Goal: Navigation & Orientation: Find specific page/section

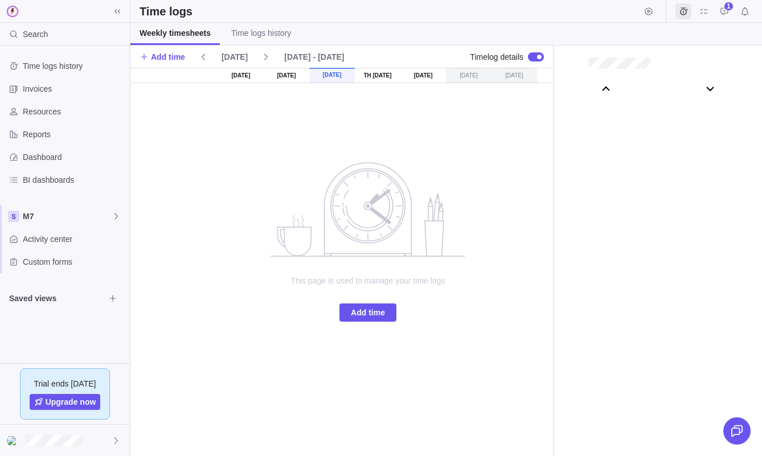
scroll to position [63518, 0]
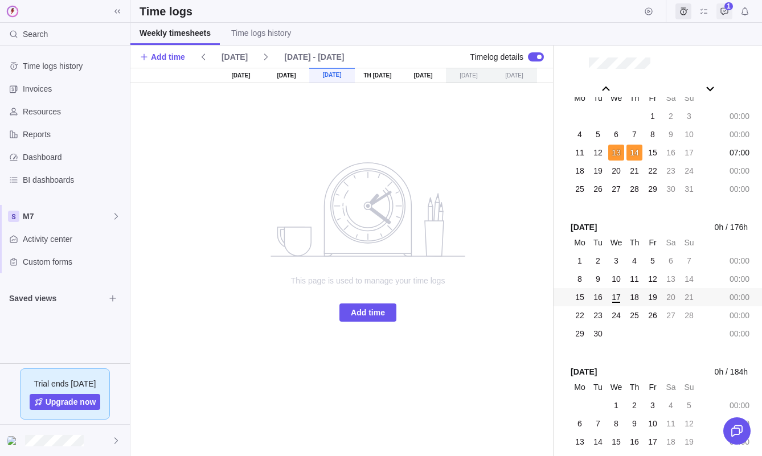
click at [730, 12] on span "Approval requests" at bounding box center [725, 11] width 16 height 16
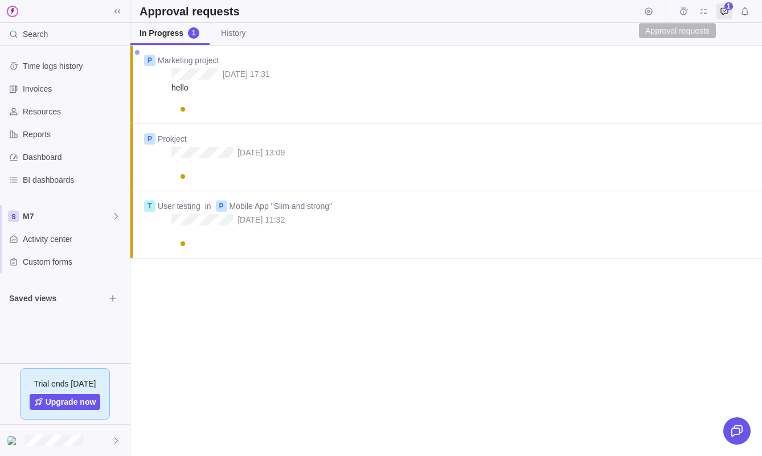
scroll to position [411, 632]
click at [689, 13] on span "Time logs" at bounding box center [684, 11] width 16 height 16
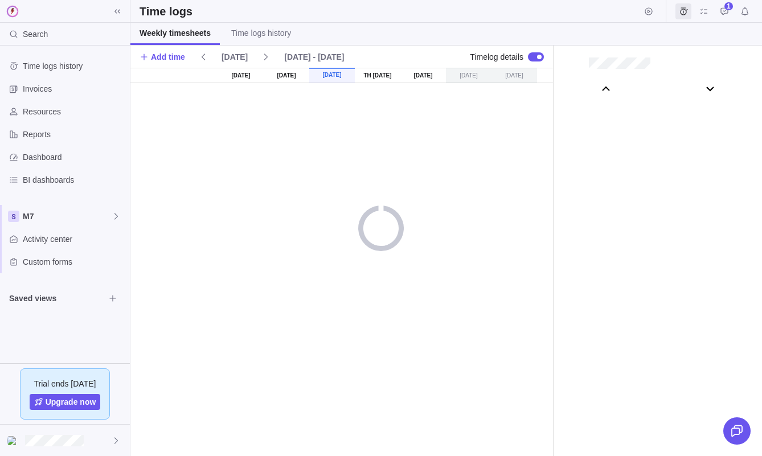
scroll to position [63518, 0]
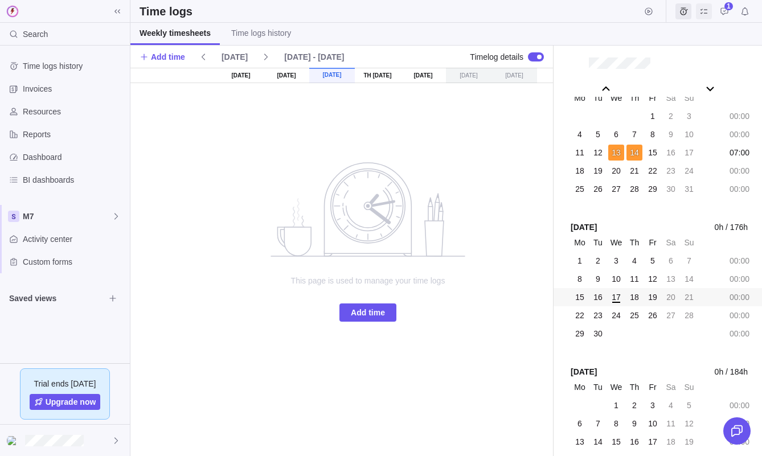
click at [703, 14] on icon "My assignments" at bounding box center [703, 11] width 9 height 9
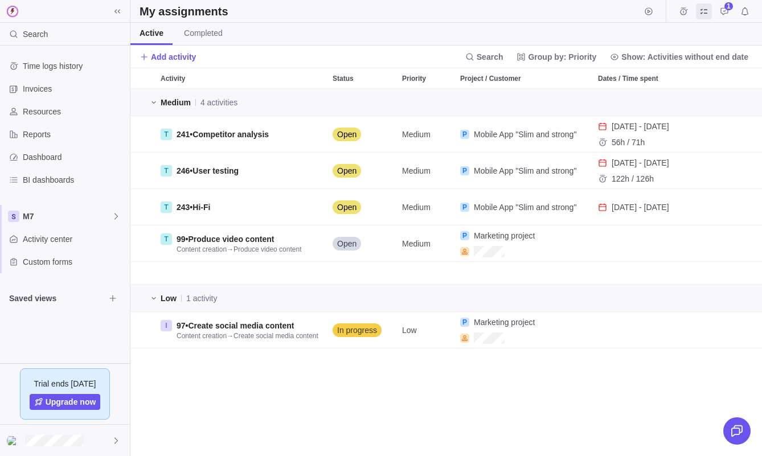
scroll to position [367, 632]
click at [57, 85] on span "Invoices" at bounding box center [74, 88] width 103 height 11
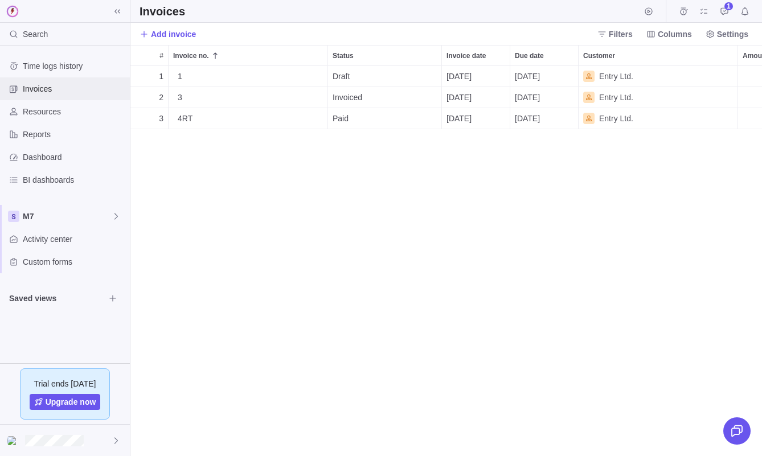
scroll to position [390, 632]
click at [58, 118] on div "Resources" at bounding box center [65, 111] width 130 height 23
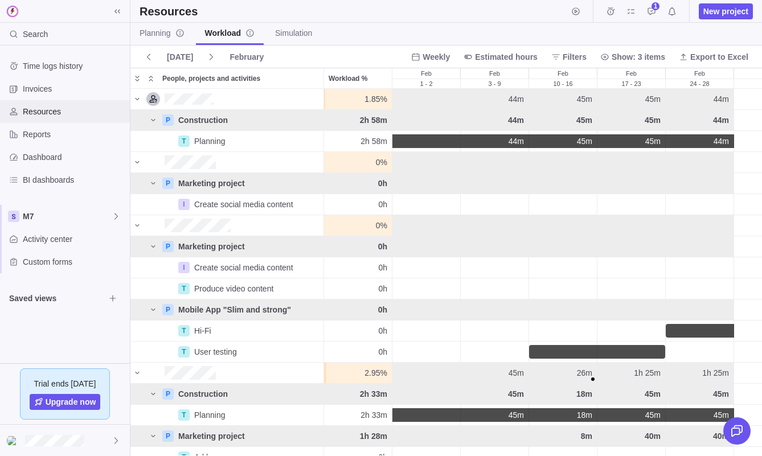
scroll to position [367, 632]
click at [630, 18] on span "My assignments" at bounding box center [631, 11] width 16 height 16
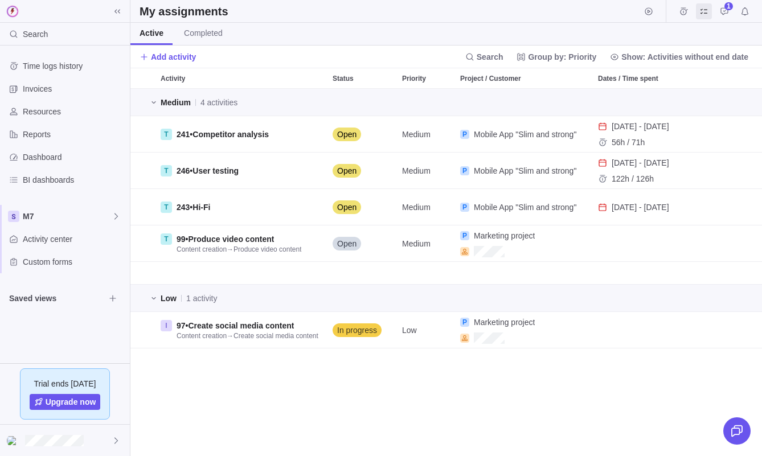
scroll to position [367, 632]
click at [50, 232] on div "Activity center" at bounding box center [65, 239] width 130 height 23
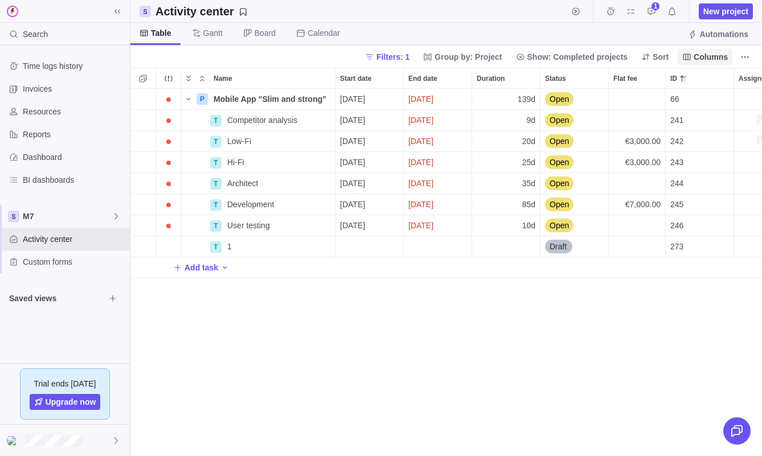
click at [715, 51] on span "Columns" at bounding box center [711, 56] width 34 height 11
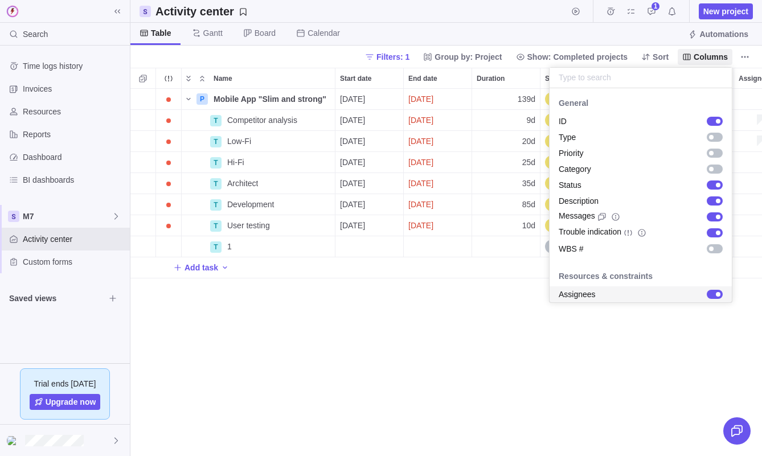
click at [670, 324] on body "Search Time logs history Invoices Resources Reports Dashboard BI dashboards M7 …" at bounding box center [381, 228] width 762 height 456
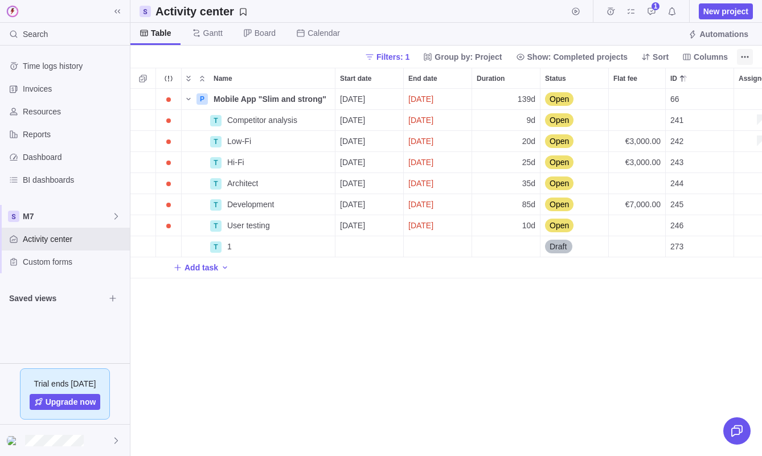
click at [743, 52] on icon "More actions" at bounding box center [744, 56] width 9 height 9
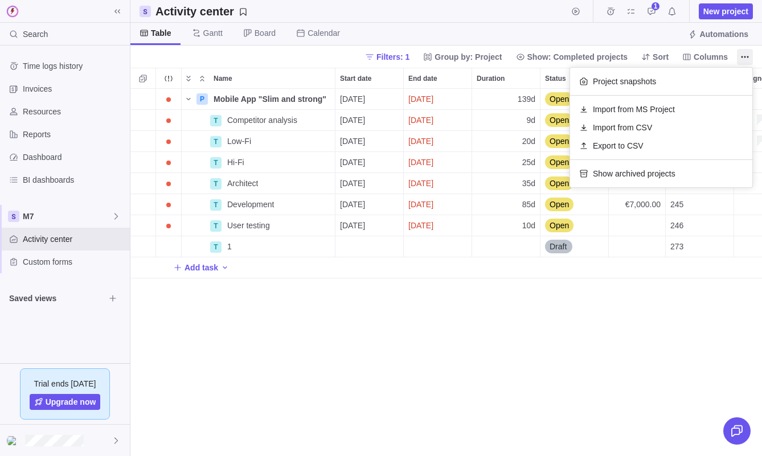
click at [535, 32] on body "Search Time logs history Invoices Resources Reports Dashboard BI dashboards M7 …" at bounding box center [381, 228] width 762 height 456
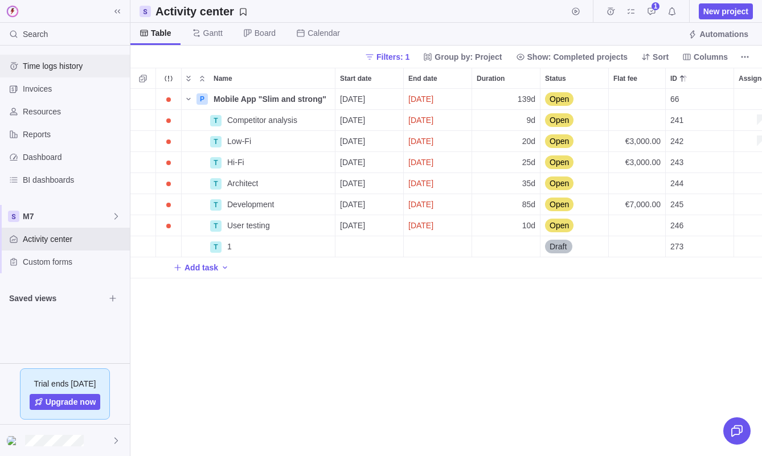
click at [56, 75] on div "Time logs history" at bounding box center [65, 66] width 130 height 23
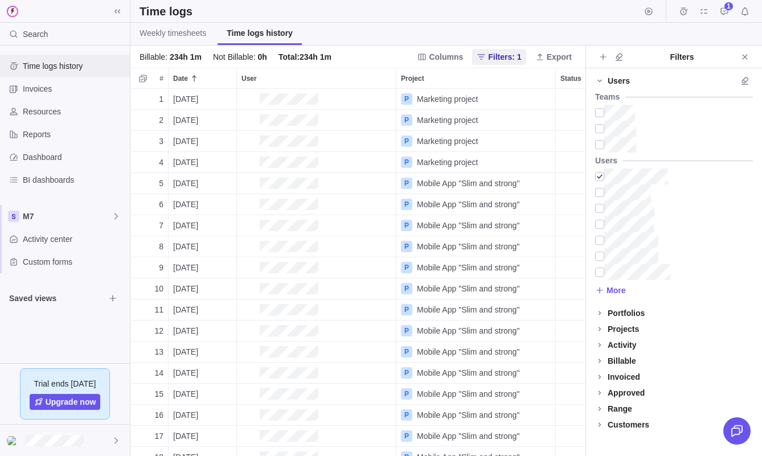
scroll to position [367, 455]
